Goal: Connect with others: Connect with other users

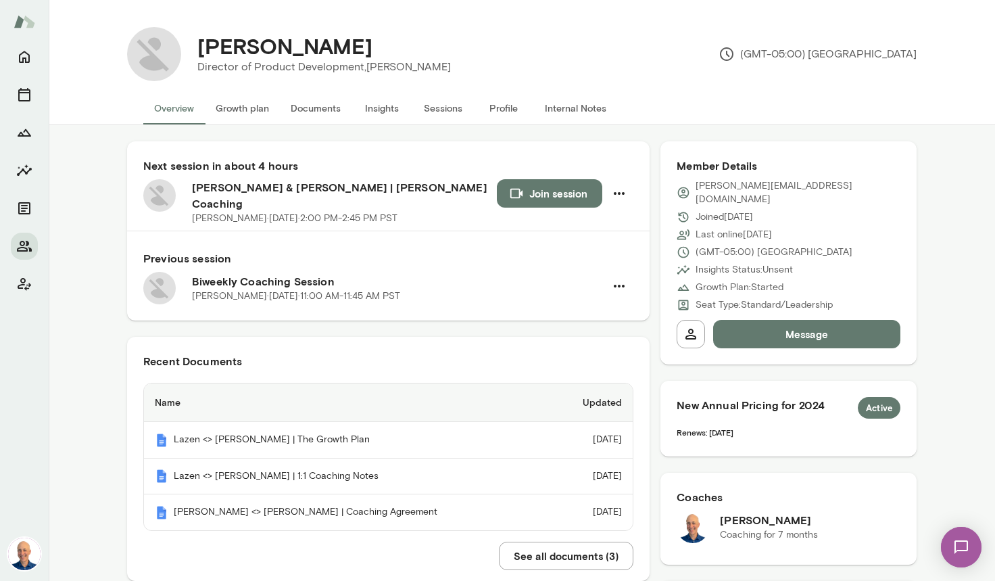
scroll to position [684, 0]
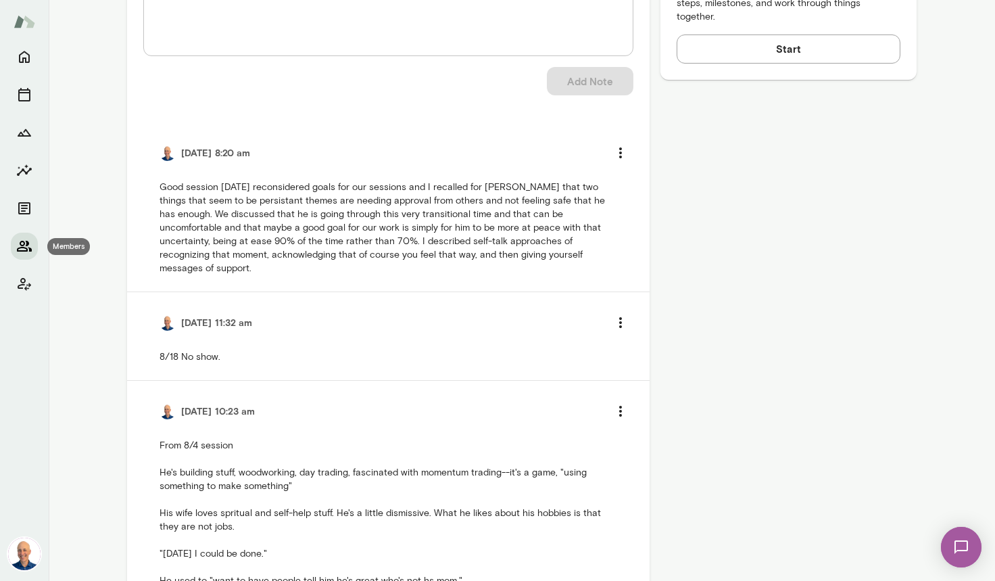
click at [25, 250] on icon "Members" at bounding box center [24, 246] width 16 height 16
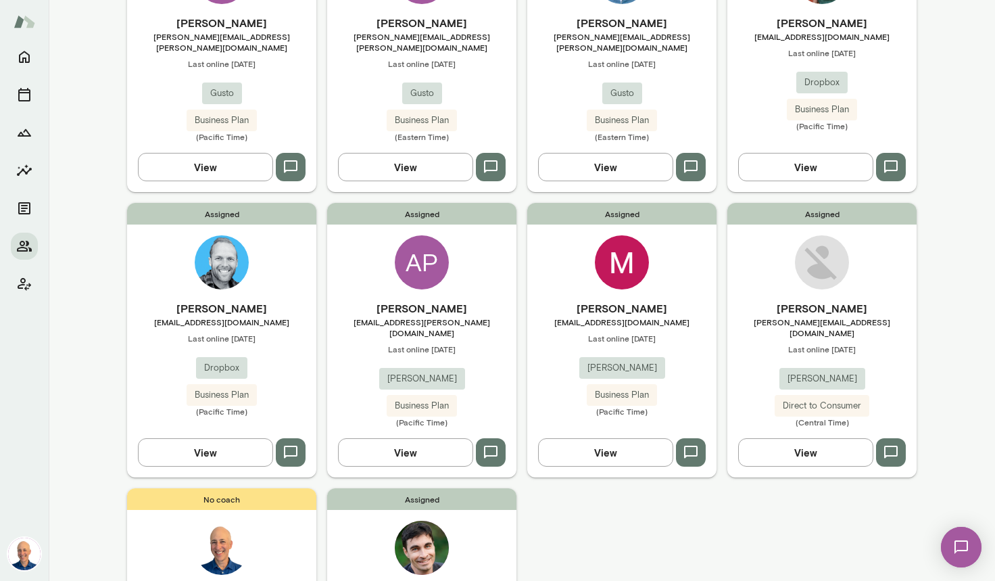
scroll to position [696, 0]
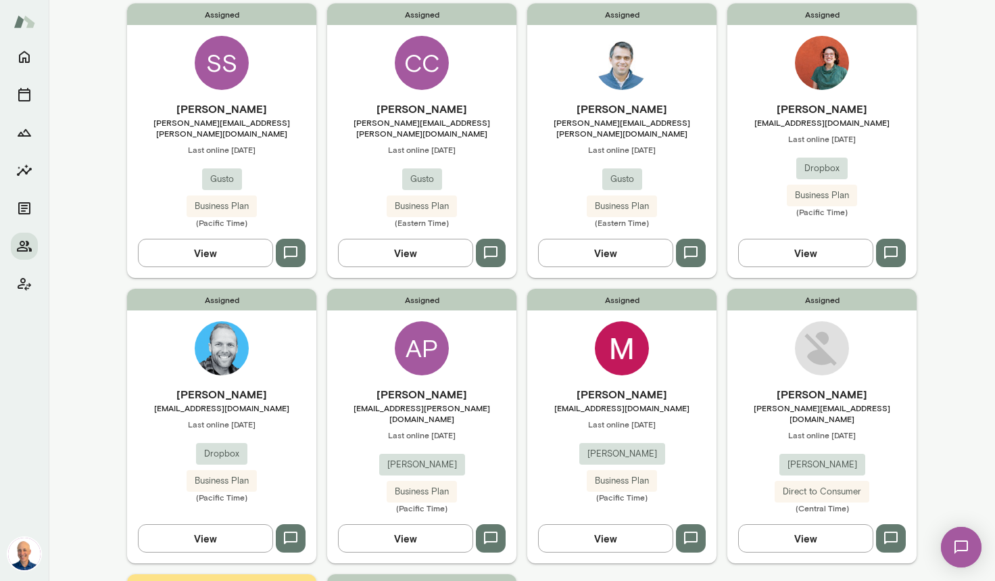
click at [474, 348] on div "Assigned AP [PERSON_NAME] [EMAIL_ADDRESS][PERSON_NAME][DOMAIN_NAME] Last online…" at bounding box center [421, 426] width 189 height 275
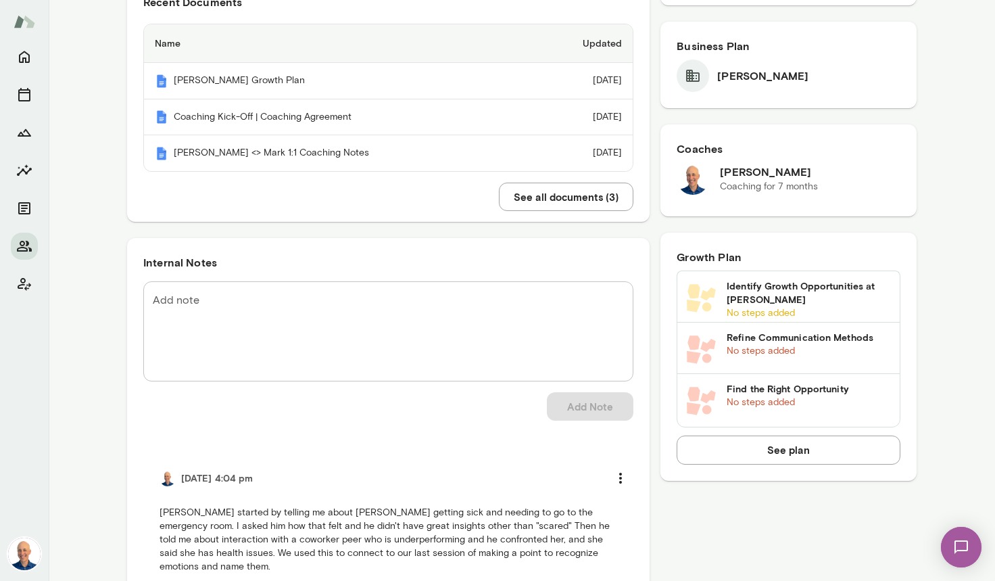
scroll to position [555, 0]
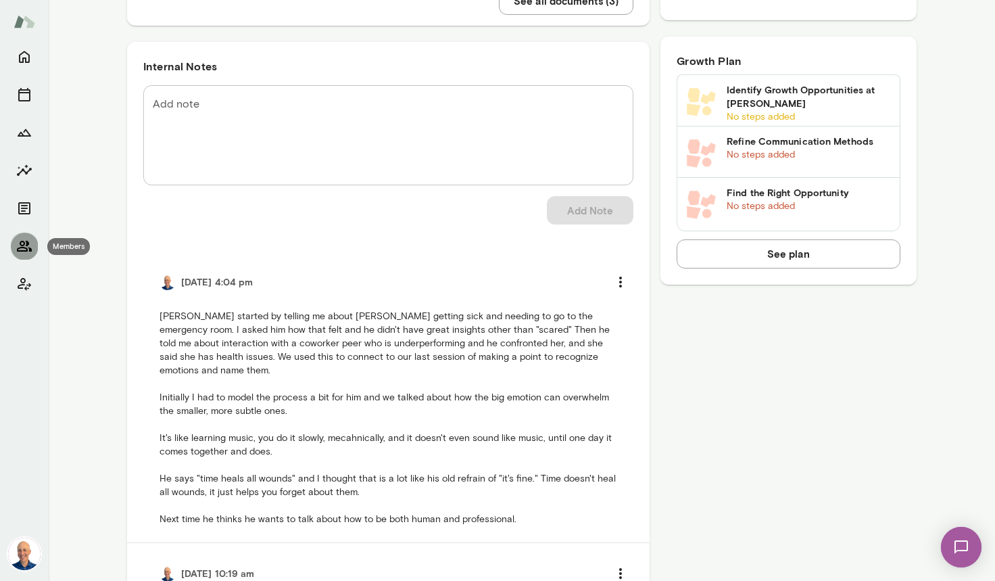
click at [25, 241] on icon "Members" at bounding box center [24, 246] width 16 height 16
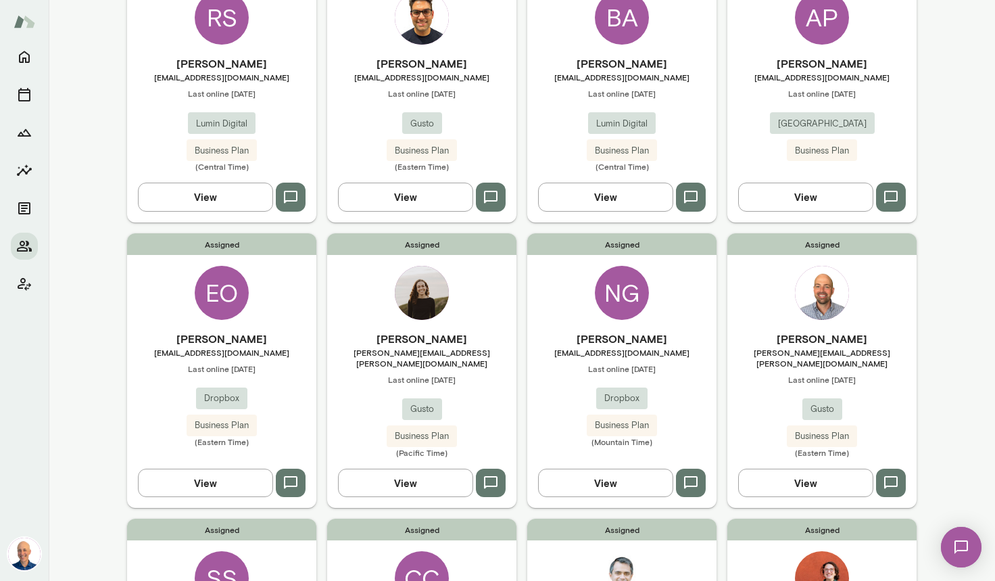
scroll to position [177, 0]
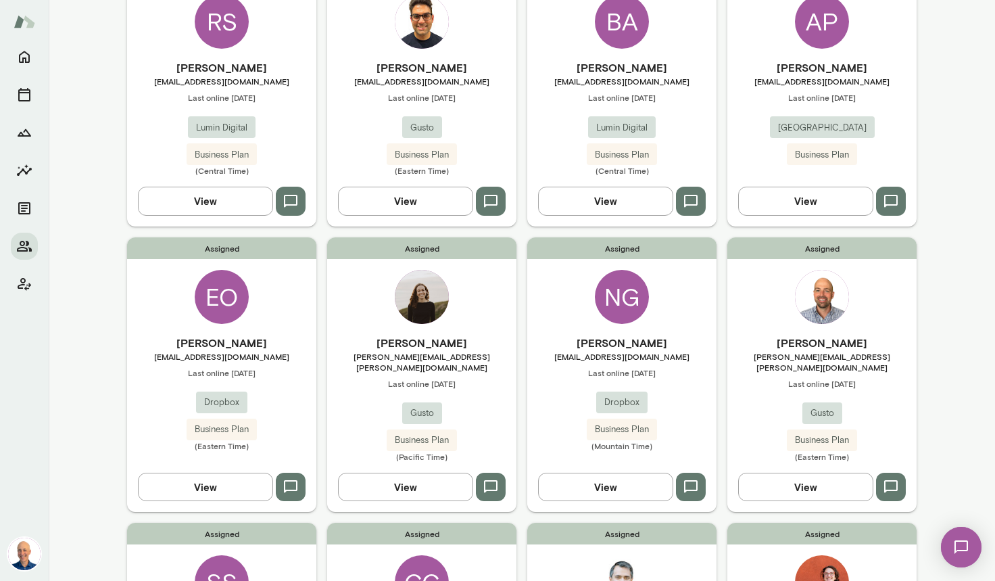
click at [491, 285] on div "Assigned [PERSON_NAME] [PERSON_NAME][EMAIL_ADDRESS][PERSON_NAME][DOMAIN_NAME] L…" at bounding box center [421, 374] width 189 height 275
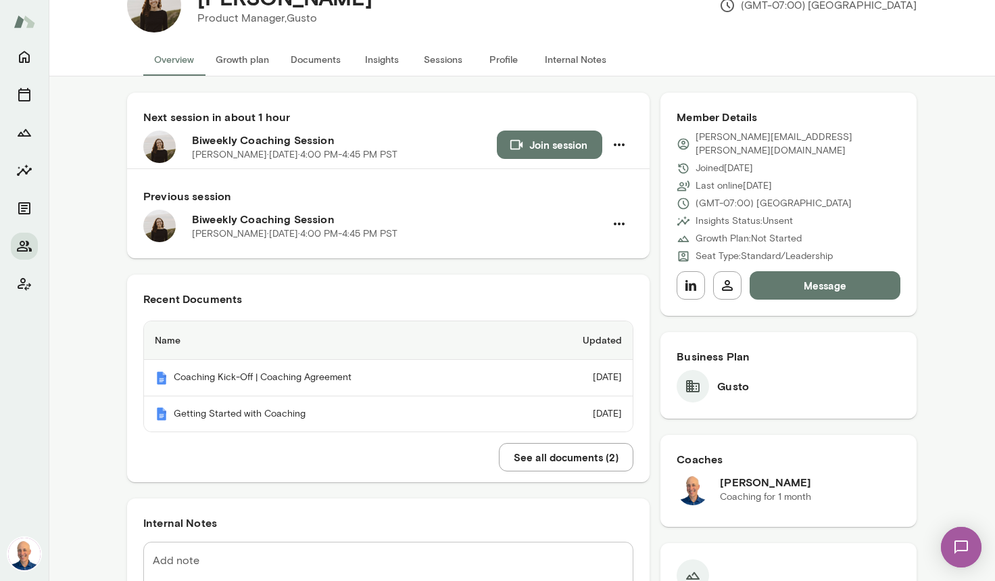
scroll to position [48, 0]
click at [239, 58] on button "Growth plan" at bounding box center [242, 60] width 75 height 32
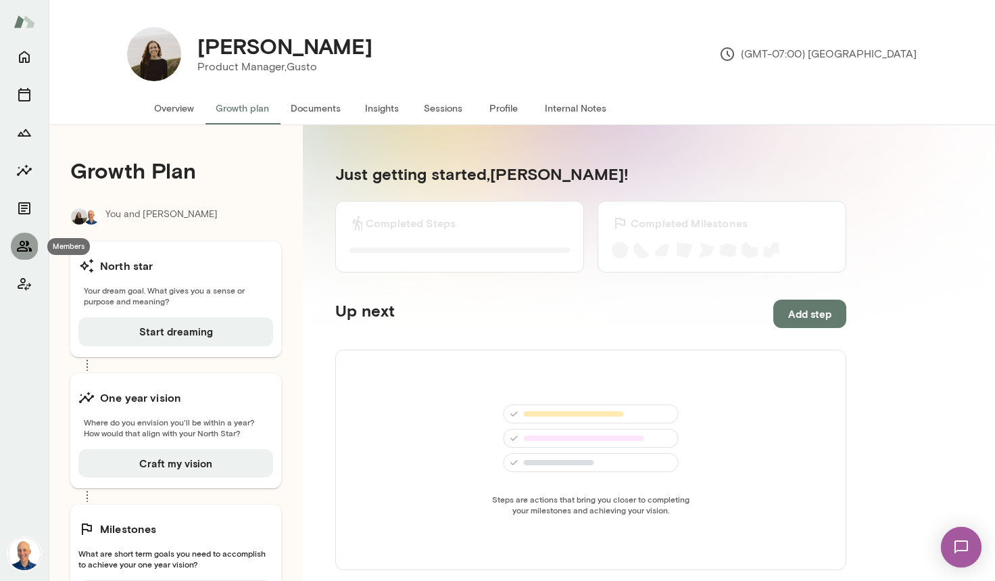
click at [23, 245] on icon "Members" at bounding box center [24, 246] width 16 height 16
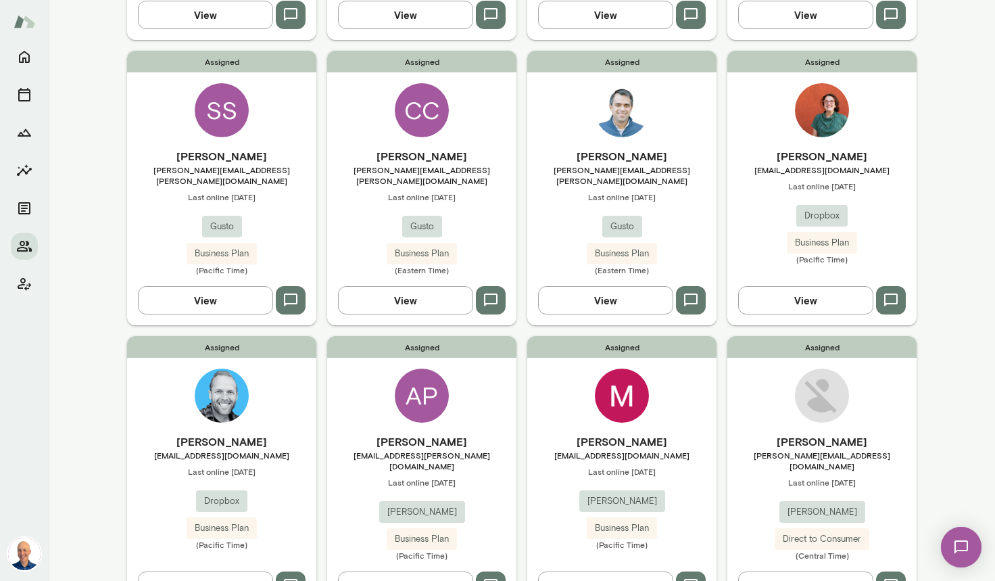
scroll to position [698, 0]
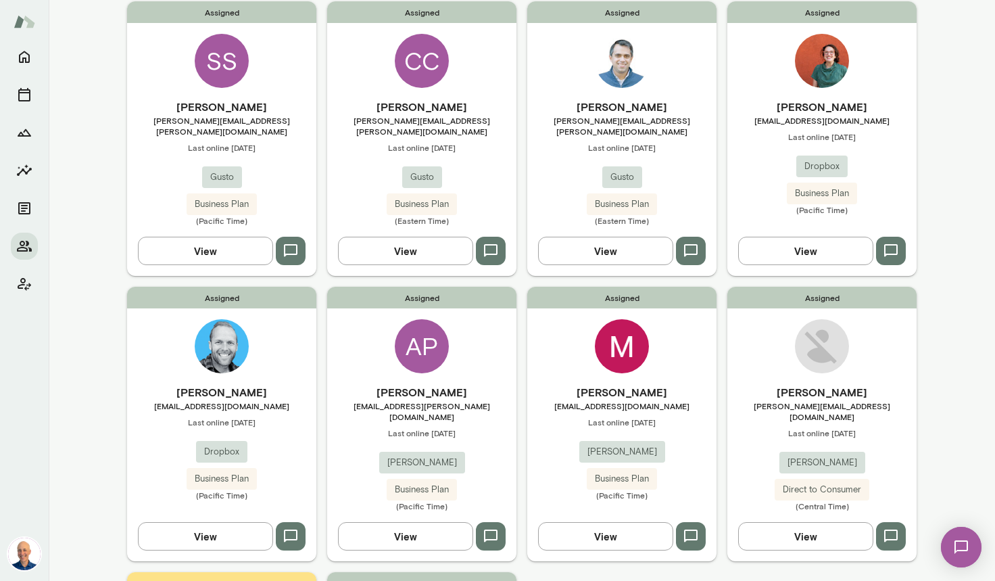
click at [492, 384] on h6 "[PERSON_NAME]" at bounding box center [421, 392] width 189 height 16
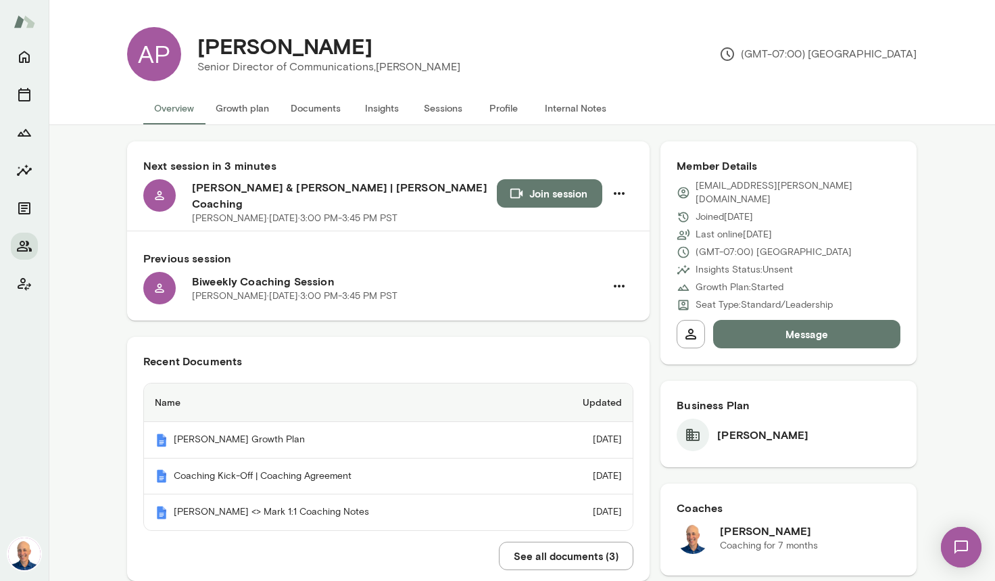
click at [544, 187] on button "Join session" at bounding box center [549, 193] width 105 height 28
